Goal: Find specific page/section: Find specific page/section

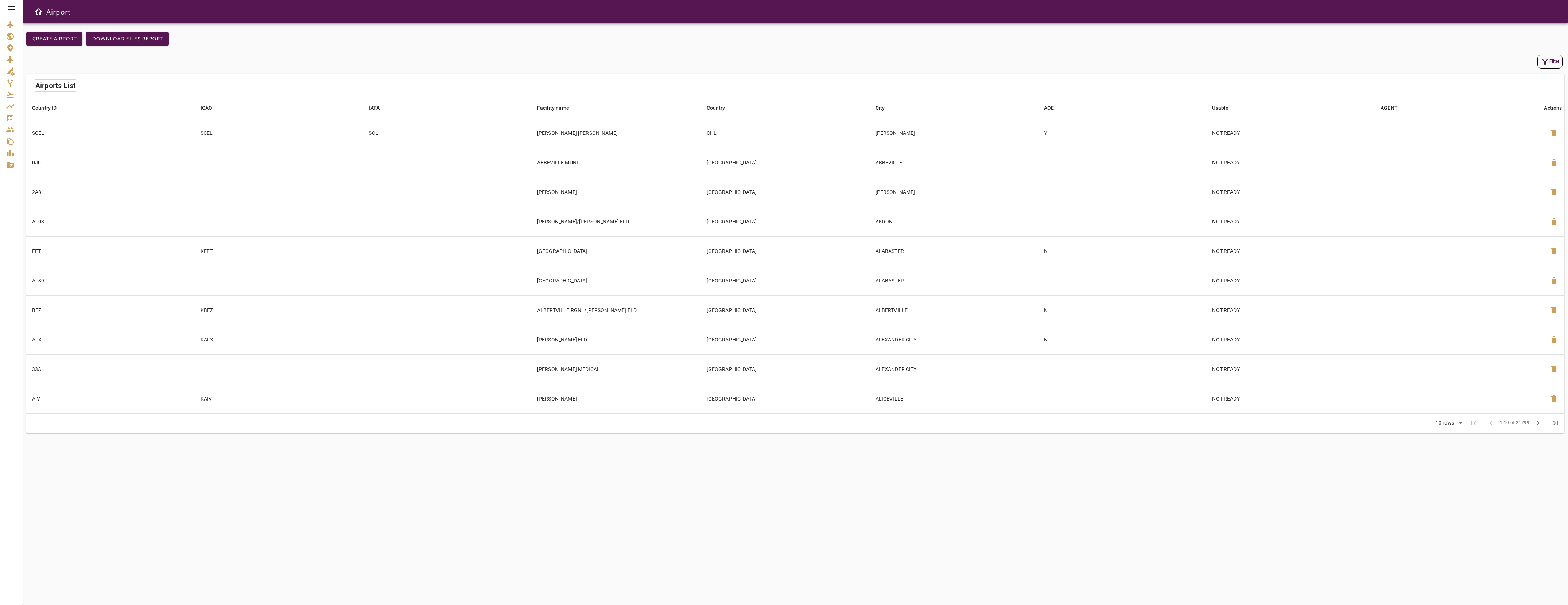
click at [1550, 63] on button "Filter" at bounding box center [1550, 61] width 25 height 14
click at [1481, 35] on input "Country ID" at bounding box center [1495, 31] width 91 height 15
type input "***"
click at [1537, 187] on button "Apply" at bounding box center [1532, 191] width 48 height 14
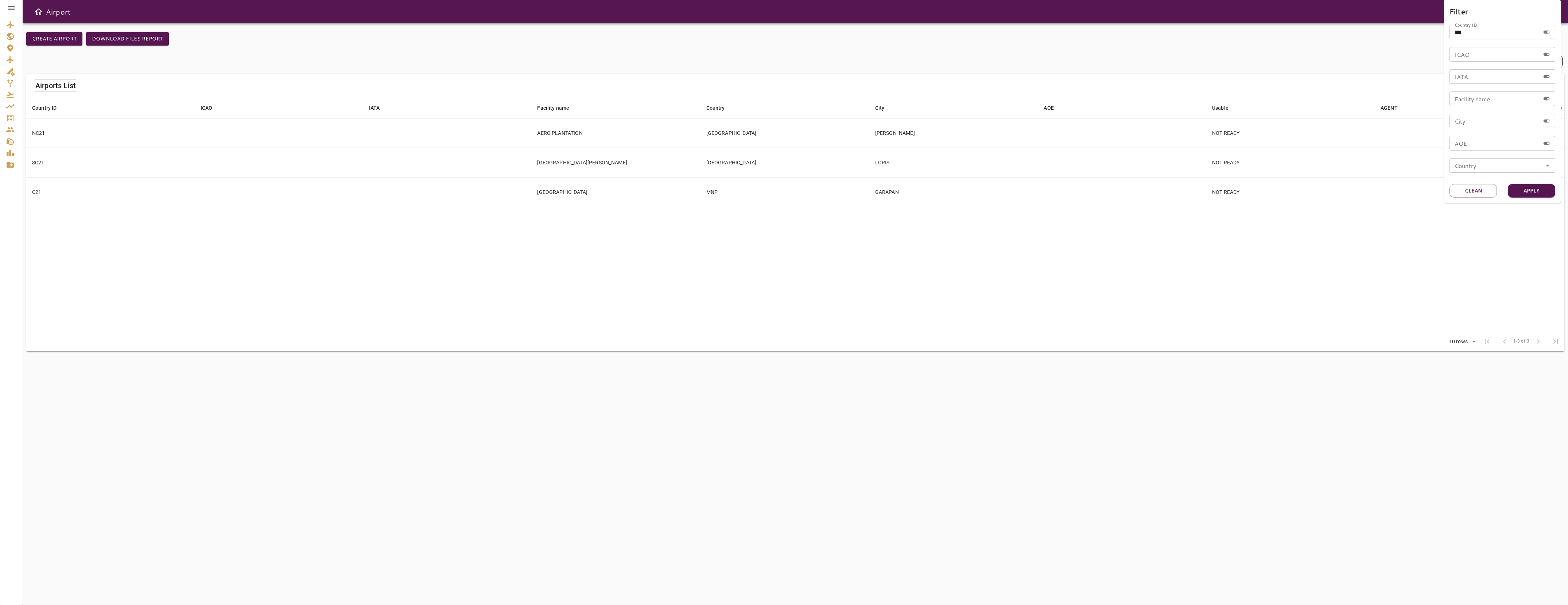
click at [204, 185] on div at bounding box center [784, 302] width 1568 height 605
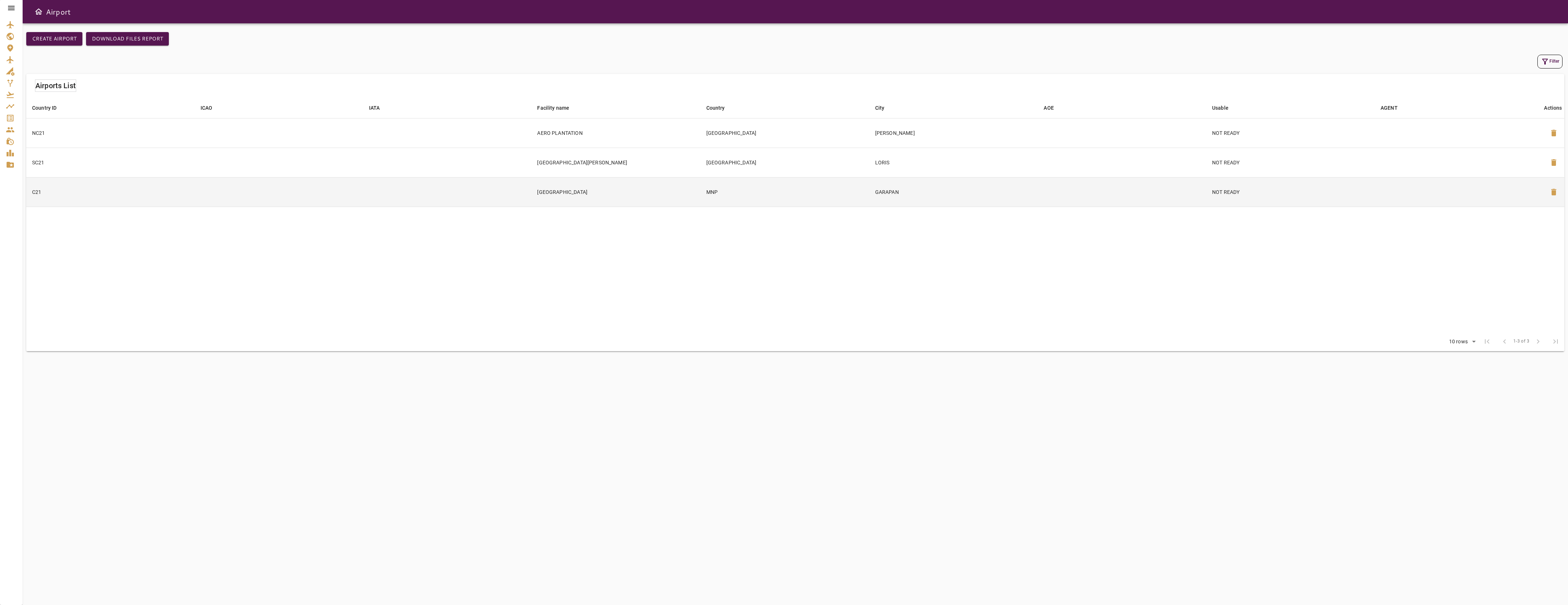
click at [210, 187] on td at bounding box center [279, 192] width 168 height 29
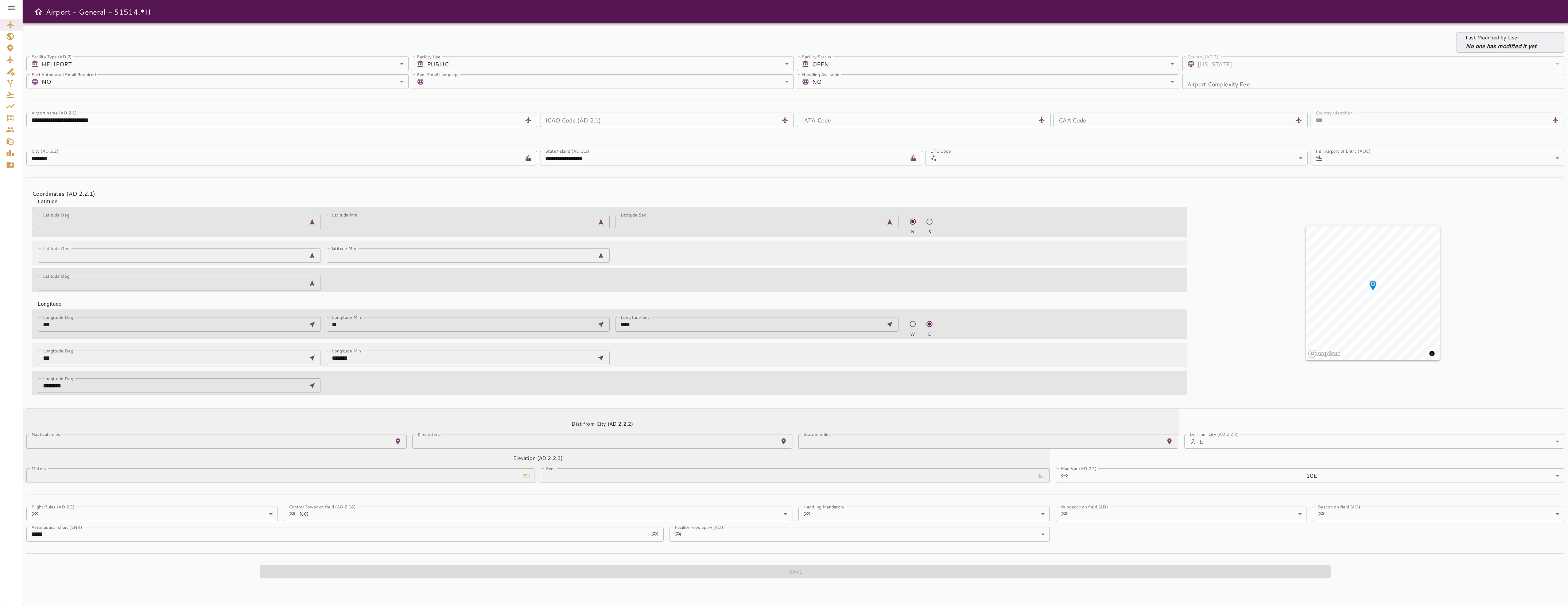
click at [17, 11] on div at bounding box center [11, 8] width 22 height 16
click at [13, 11] on icon at bounding box center [11, 8] width 8 height 8
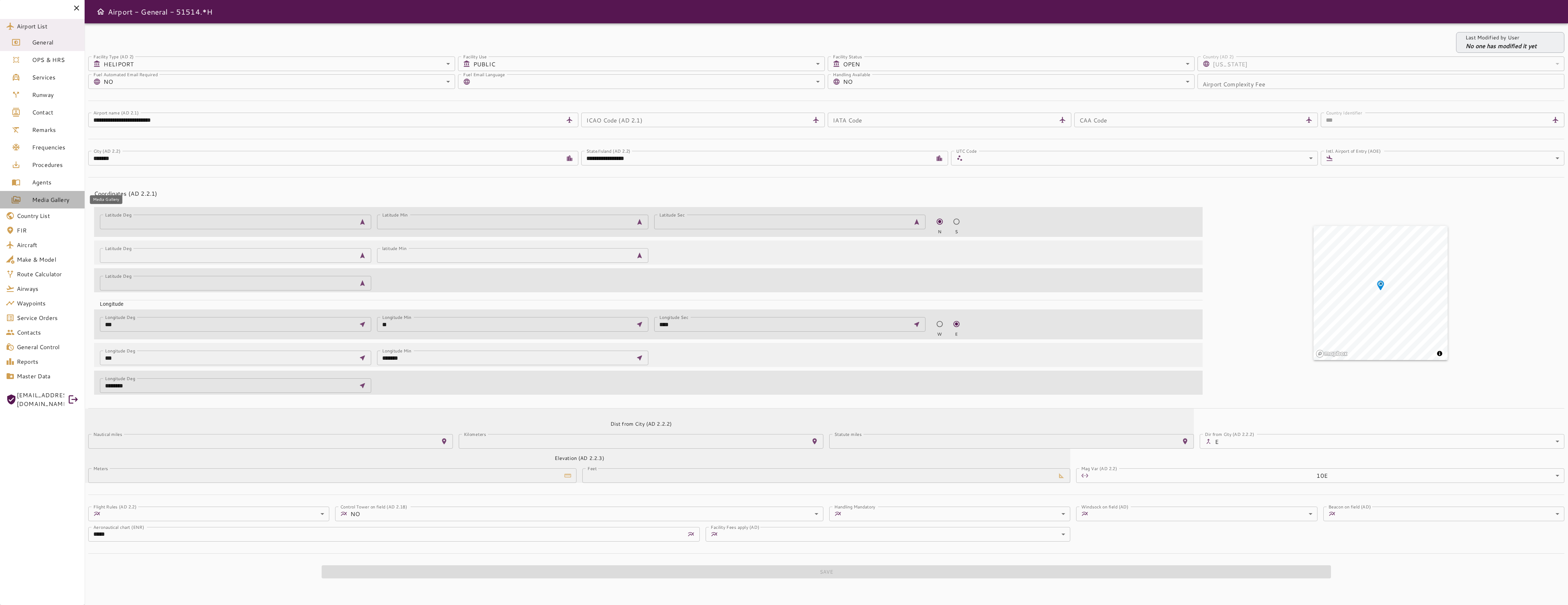
click at [62, 194] on link "Media Gallery" at bounding box center [42, 200] width 84 height 18
